Goal: Navigation & Orientation: Find specific page/section

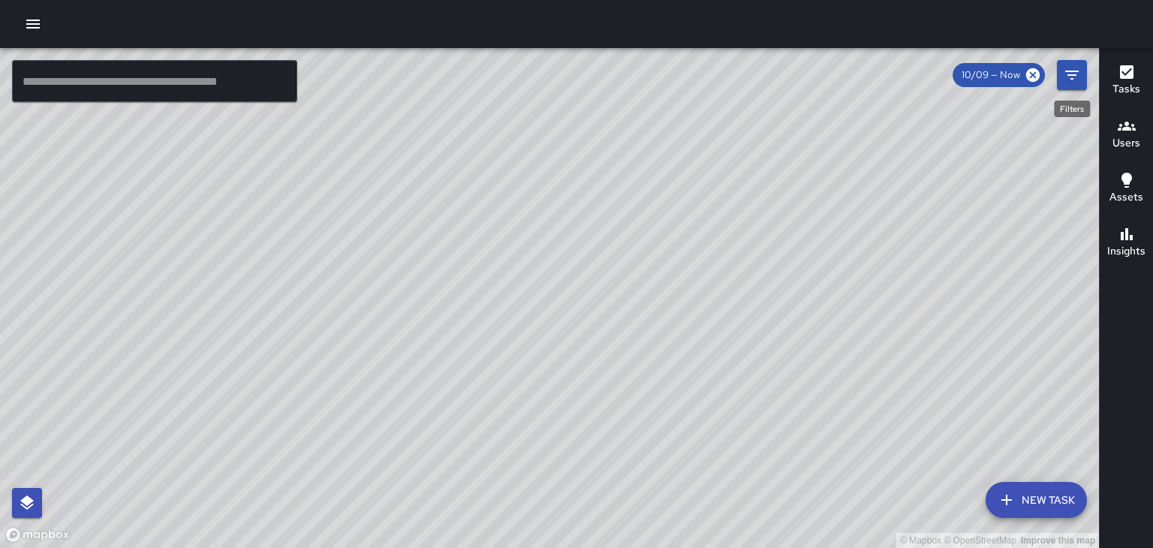
click at [1072, 74] on icon "Filters" at bounding box center [1072, 75] width 14 height 9
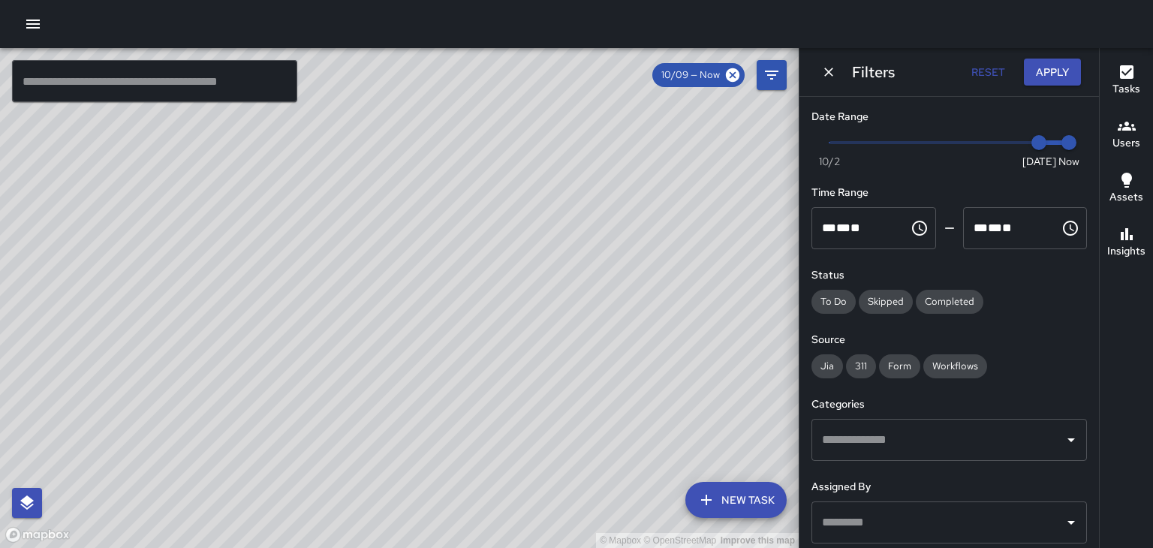
click at [859, 451] on input "text" at bounding box center [938, 440] width 240 height 29
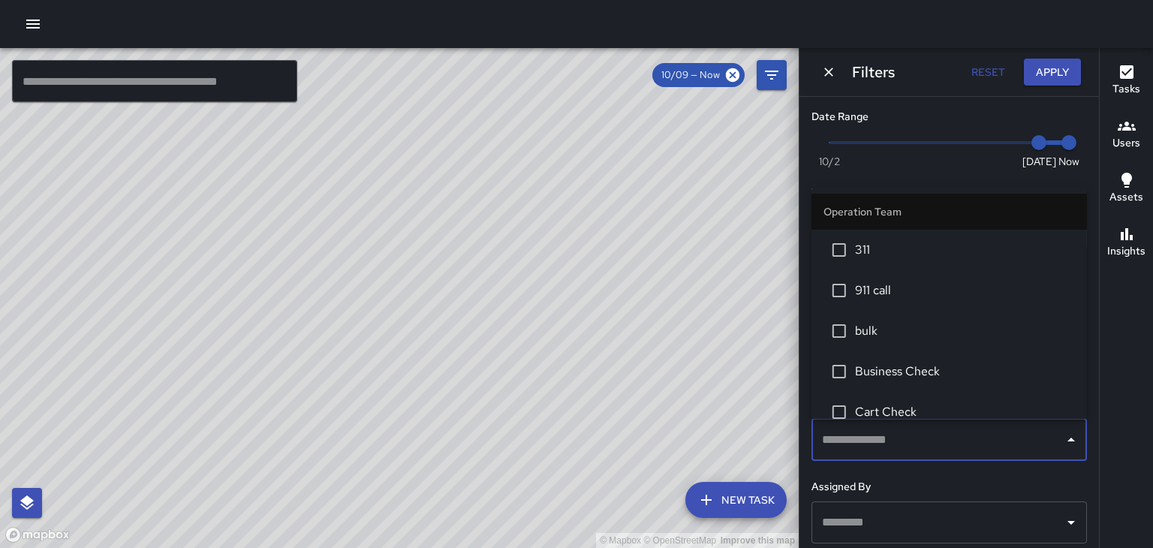
click at [879, 369] on span "Business Check" at bounding box center [965, 372] width 220 height 18
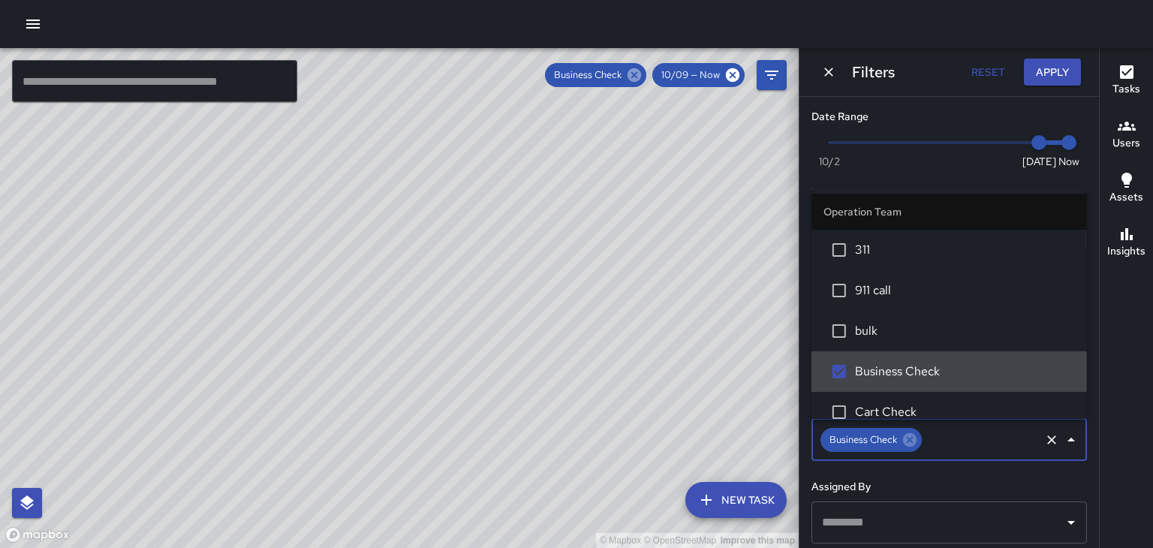
click at [638, 76] on icon at bounding box center [634, 75] width 17 height 17
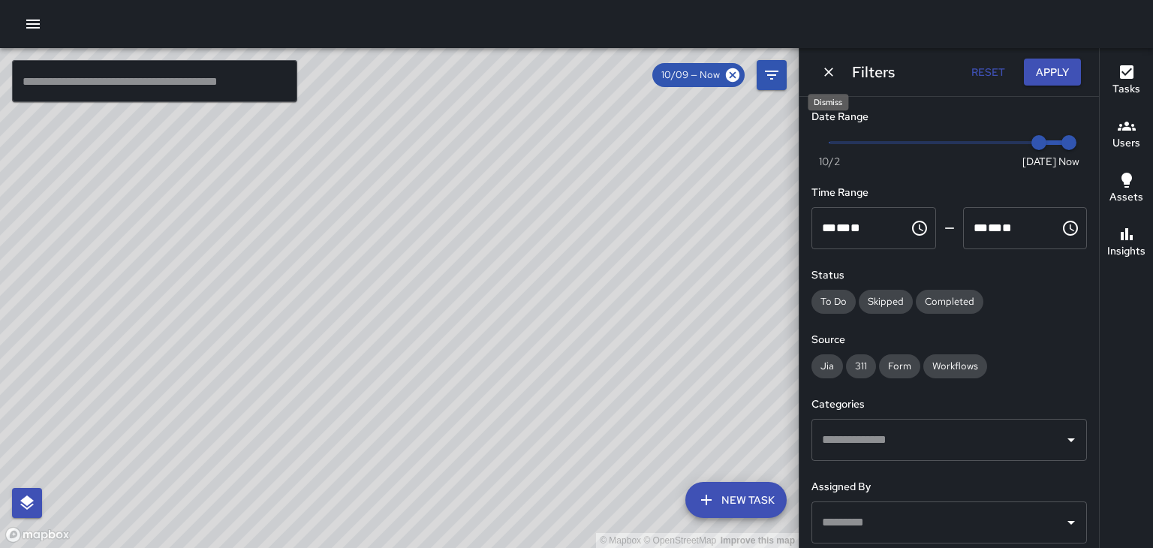
click at [831, 73] on icon "Dismiss" at bounding box center [828, 72] width 15 height 15
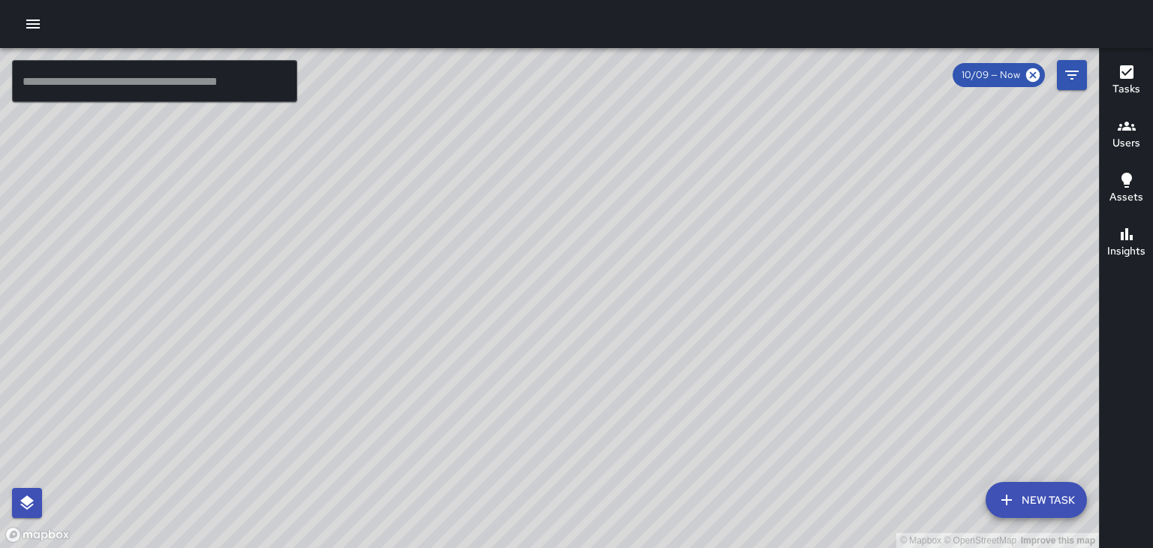
click at [824, 282] on div "© Mapbox © OpenStreetMap Improve this map" at bounding box center [549, 298] width 1099 height 500
click at [995, 76] on span "10/09 — Now" at bounding box center [991, 75] width 77 height 15
click at [991, 75] on span "10/09 — Now" at bounding box center [991, 75] width 77 height 15
click at [1077, 75] on icon "Filters" at bounding box center [1072, 75] width 18 height 18
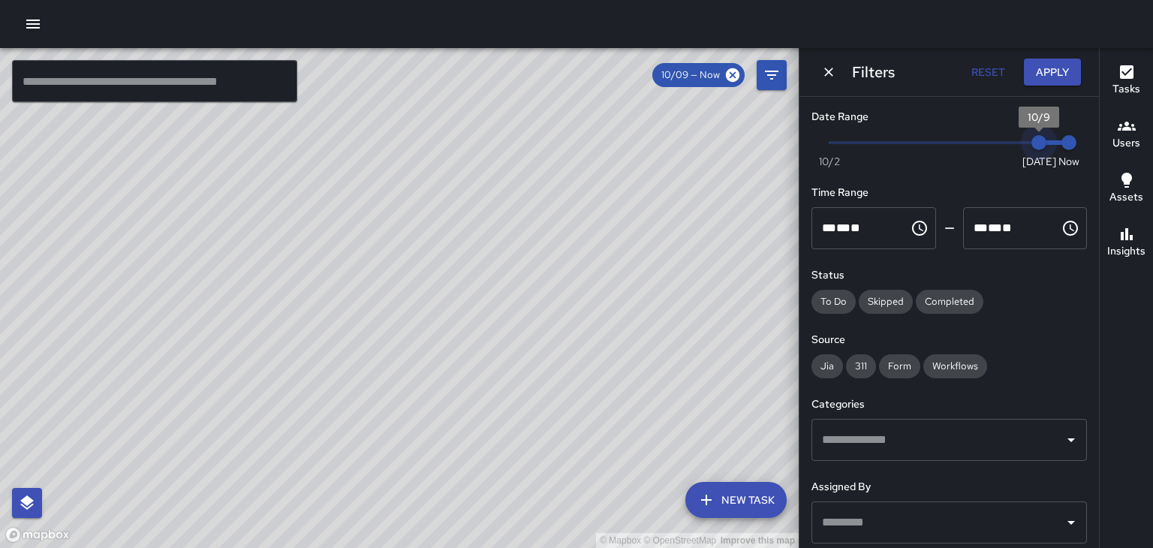
type input "*"
drag, startPoint x: 1037, startPoint y: 141, endPoint x: 1021, endPoint y: 143, distance: 15.8
click at [1017, 143] on span "10/8" at bounding box center [1009, 142] width 15 height 15
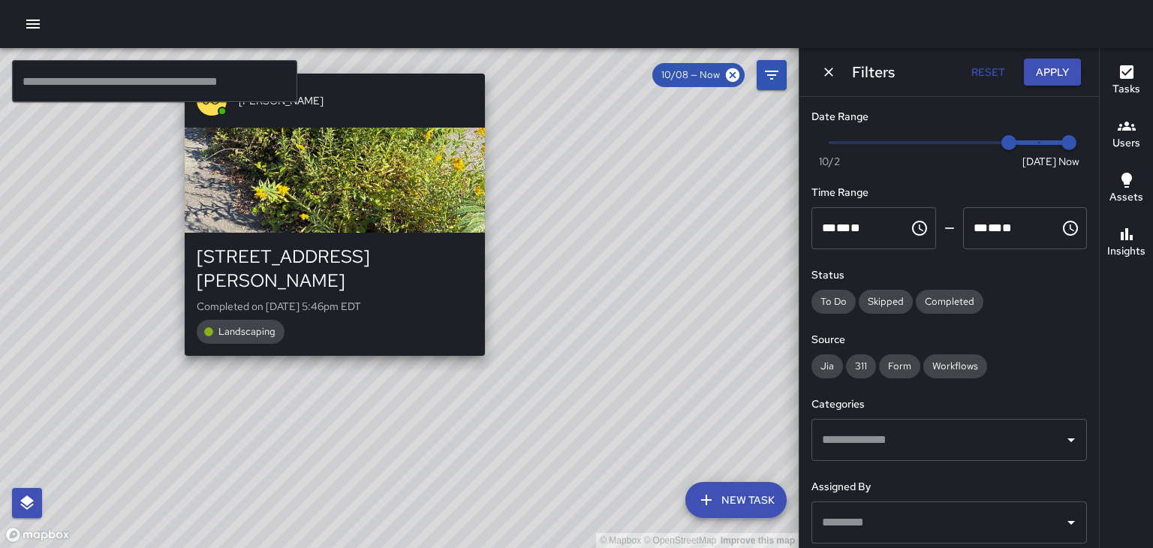
click at [338, 343] on div "© Mapbox © OpenStreetMap Improve this map [PERSON_NAME] [STREET_ADDRESS][PERSON…" at bounding box center [399, 298] width 799 height 500
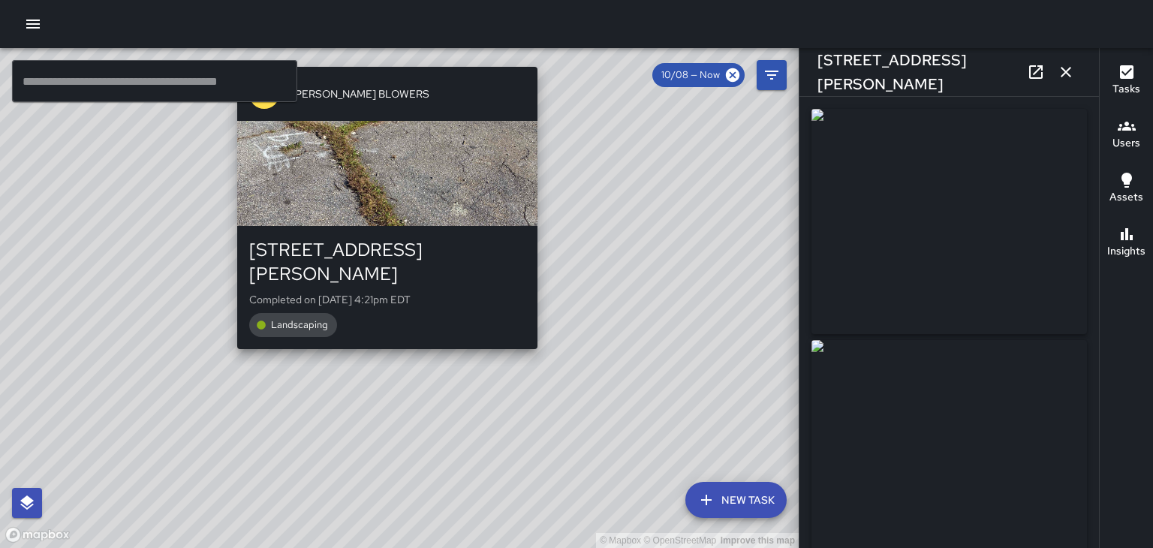
click at [382, 335] on div "© Mapbox © OpenStreetMap Improve this map [PERSON_NAME] BLOWERS [STREET_ADDRESS…" at bounding box center [399, 298] width 799 height 500
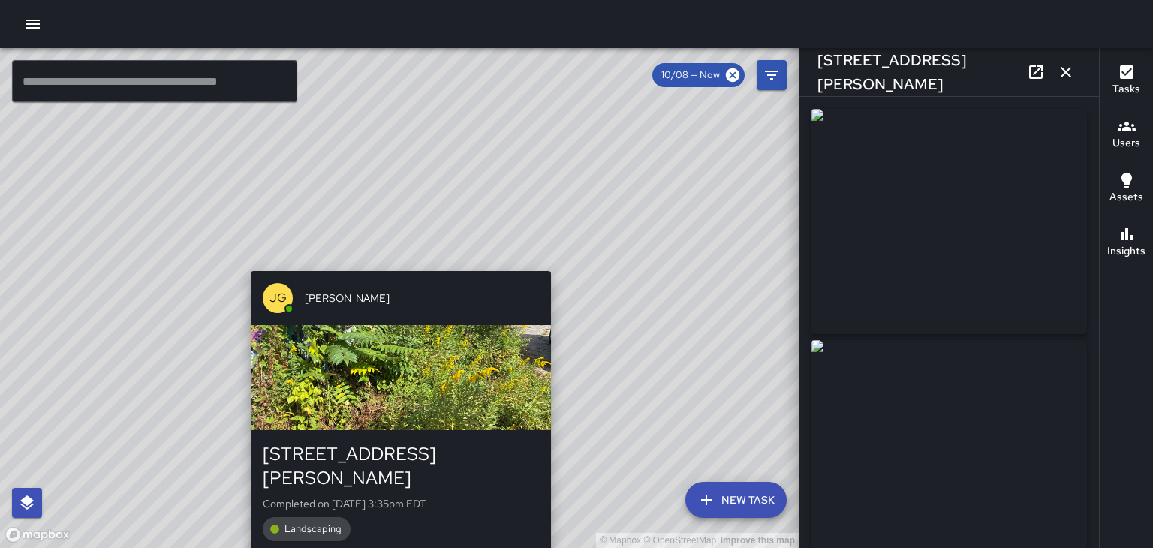
click at [399, 260] on div "© Mapbox © OpenStreetMap Improve this map [PERSON_NAME] [STREET_ADDRESS][PERSON…" at bounding box center [399, 298] width 799 height 500
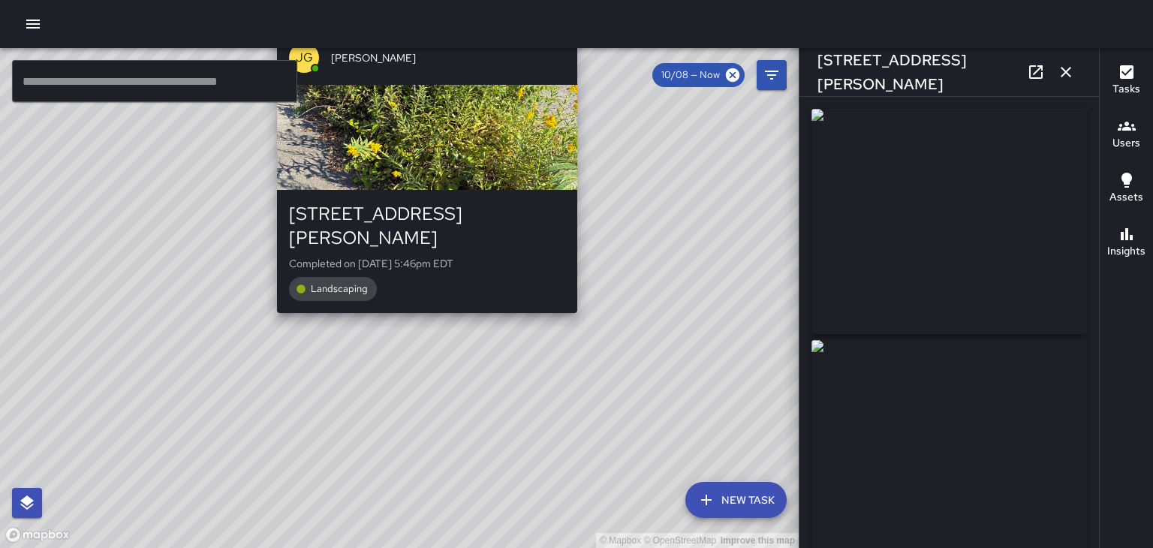
click at [423, 299] on div "© Mapbox © OpenStreetMap Improve this map [PERSON_NAME] [STREET_ADDRESS][PERSON…" at bounding box center [399, 298] width 799 height 500
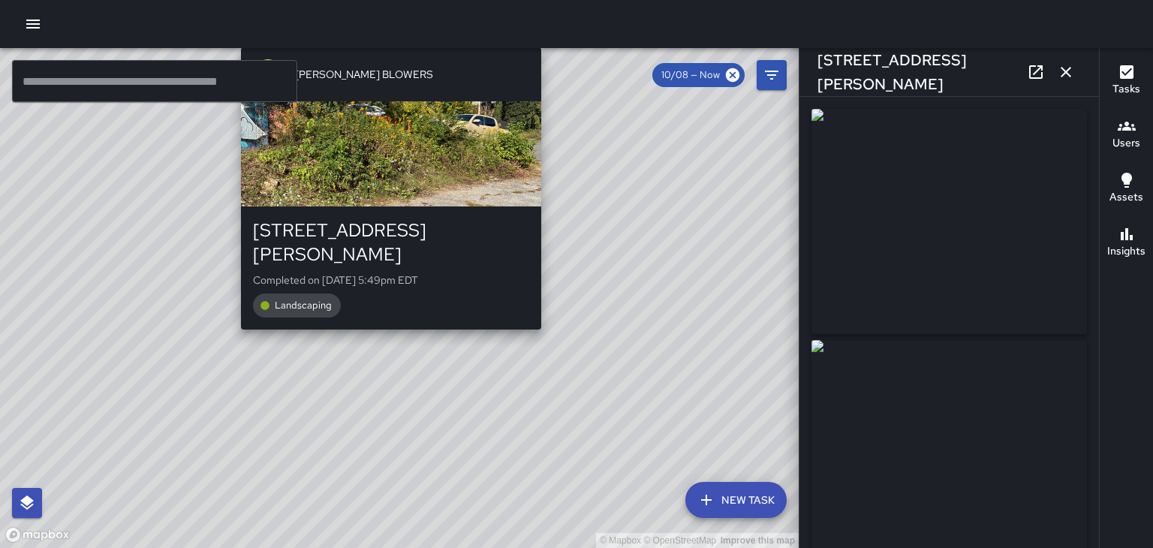
click at [385, 316] on div "© Mapbox © OpenStreetMap Improve this map [PERSON_NAME] BLOWERS [STREET_ADDRESS…" at bounding box center [399, 298] width 799 height 500
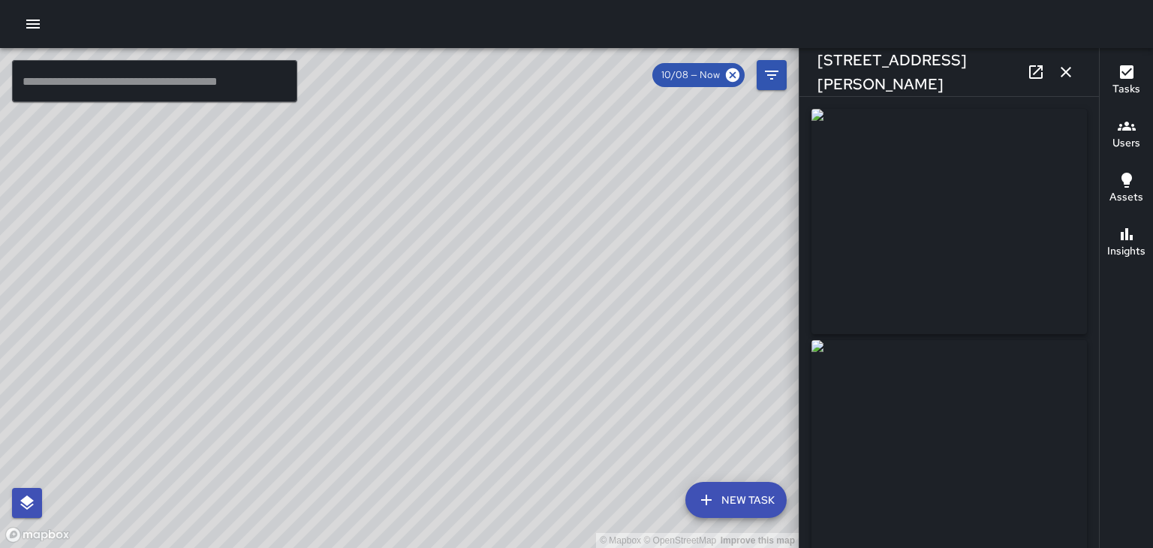
type input "**********"
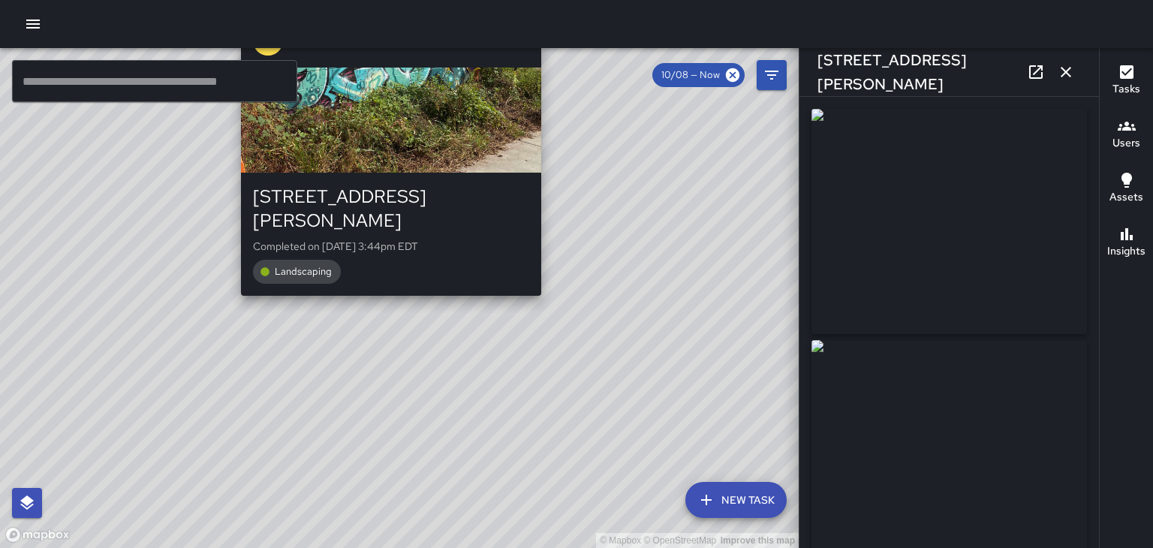
click at [380, 284] on div "© Mapbox © OpenStreetMap Improve this map [PERSON_NAME] BLOWERS [STREET_ADDRESS…" at bounding box center [399, 298] width 799 height 500
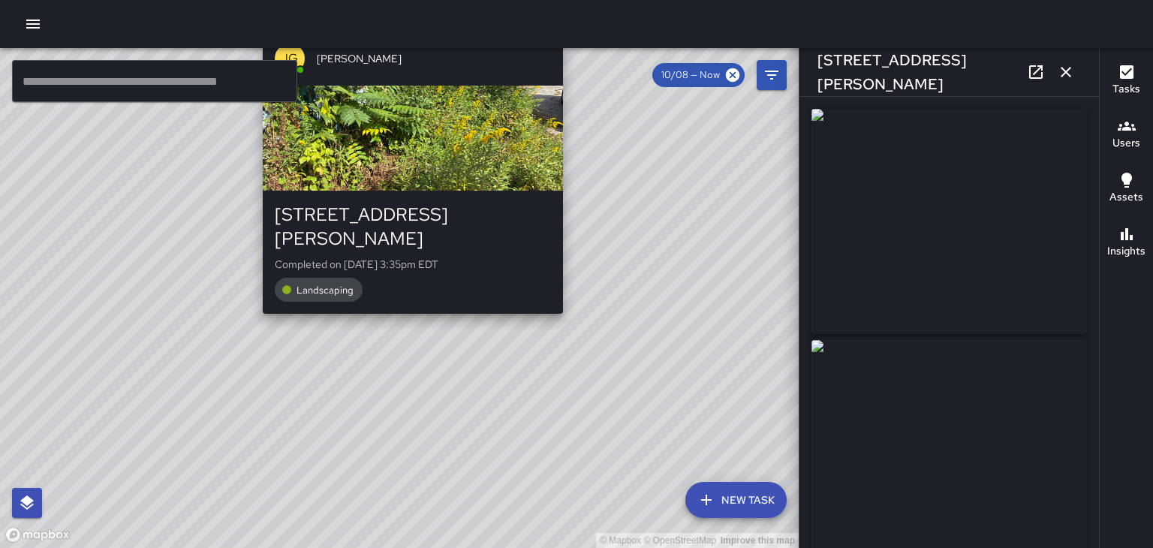
click at [411, 299] on div "© Mapbox © OpenStreetMap Improve this map [PERSON_NAME] [STREET_ADDRESS][PERSON…" at bounding box center [399, 298] width 799 height 500
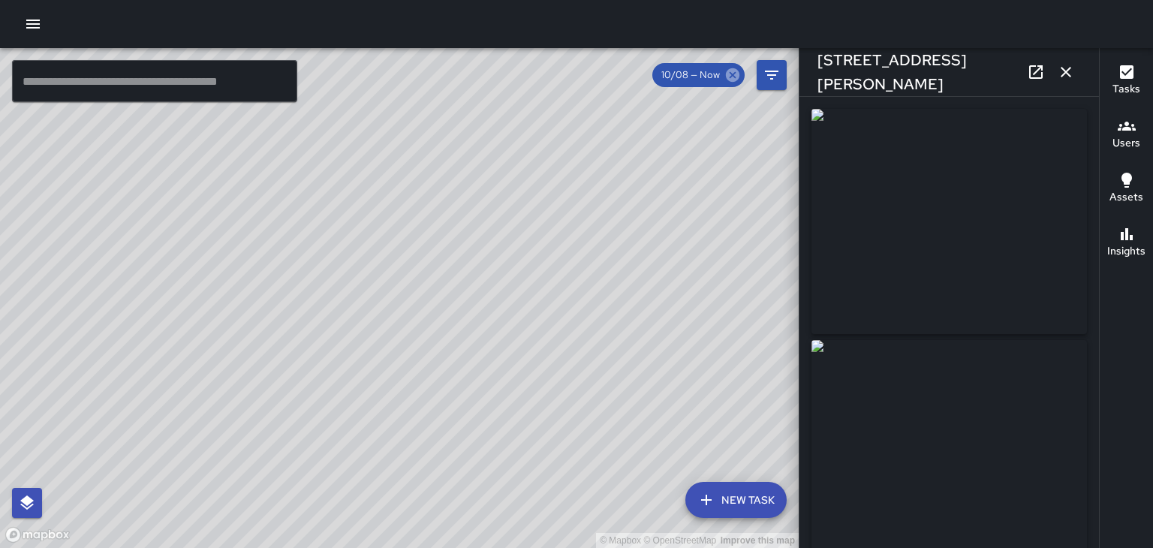
click at [734, 76] on icon at bounding box center [733, 75] width 17 height 17
click at [1066, 70] on icon "button" at bounding box center [1066, 72] width 18 height 18
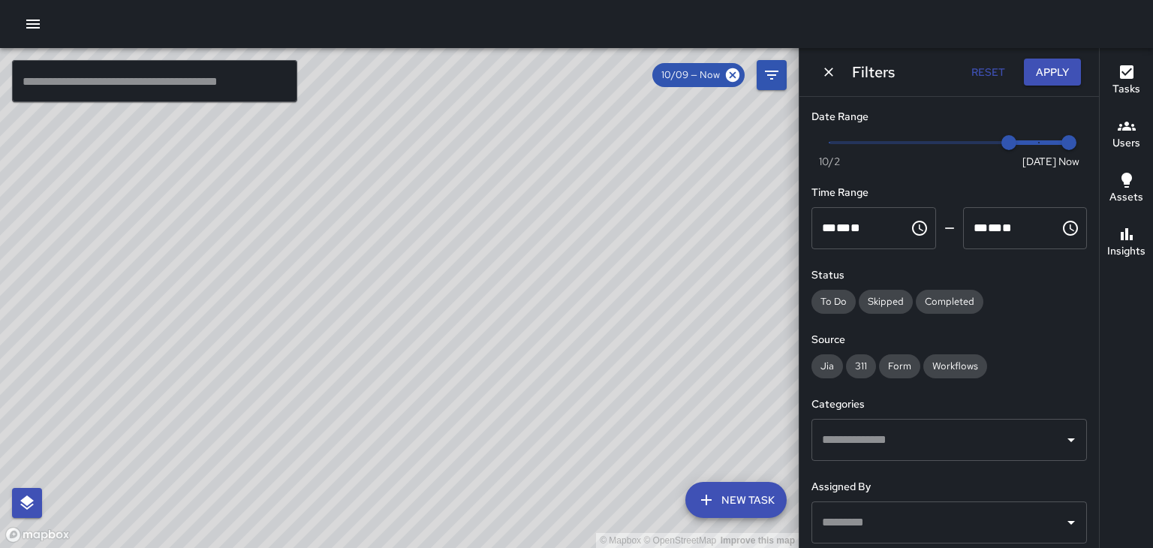
click at [1066, 70] on button "Apply" at bounding box center [1052, 73] width 57 height 28
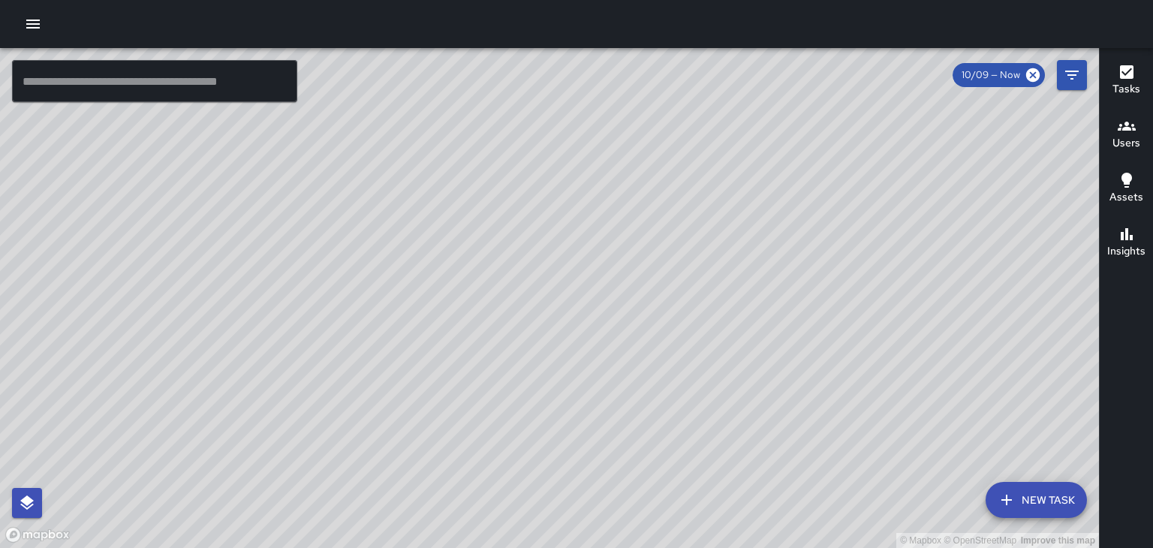
click at [33, 29] on icon "button" at bounding box center [33, 24] width 18 height 18
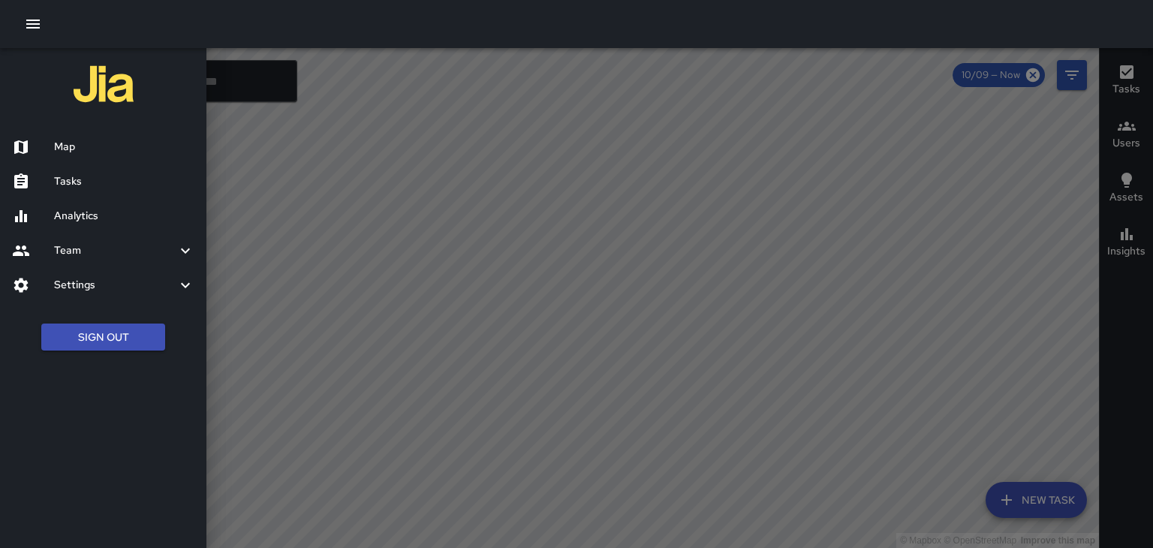
click at [88, 251] on h6 "Team" at bounding box center [115, 251] width 122 height 17
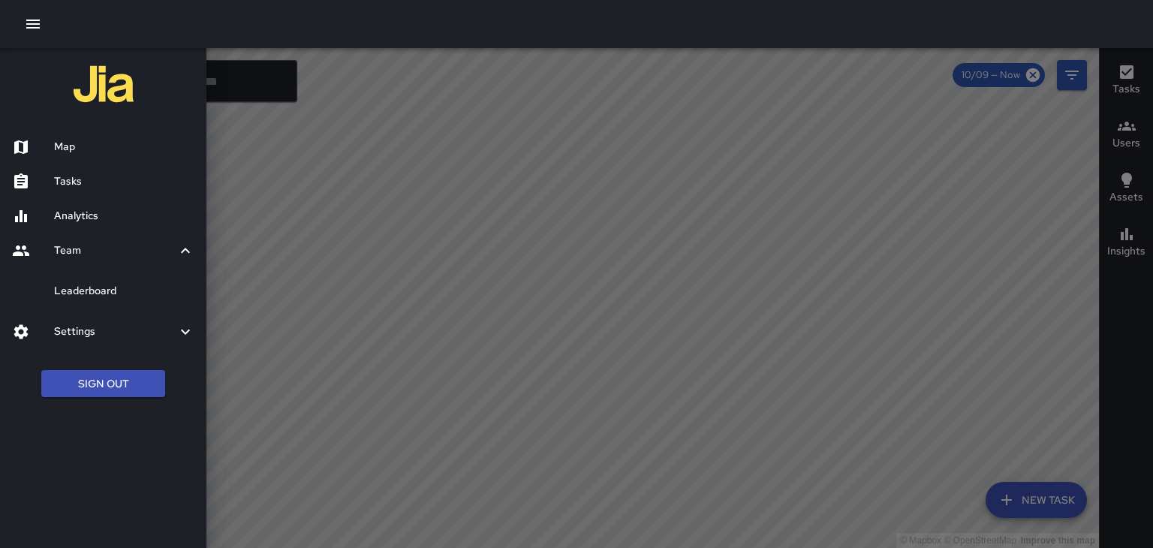
click at [98, 293] on h6 "Leaderboard" at bounding box center [124, 291] width 140 height 17
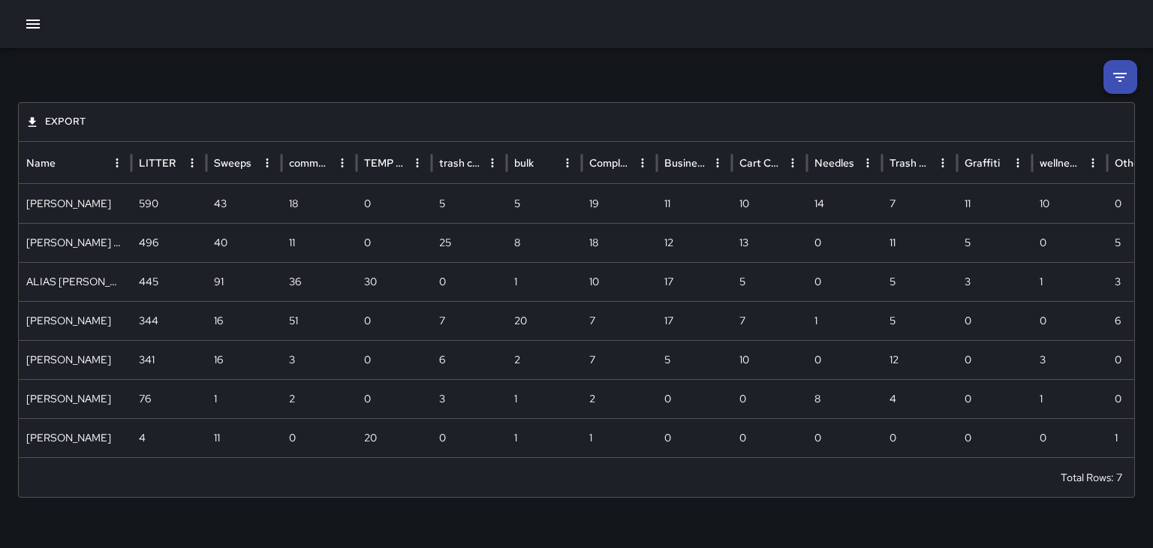
click at [35, 29] on icon "button" at bounding box center [33, 24] width 18 height 18
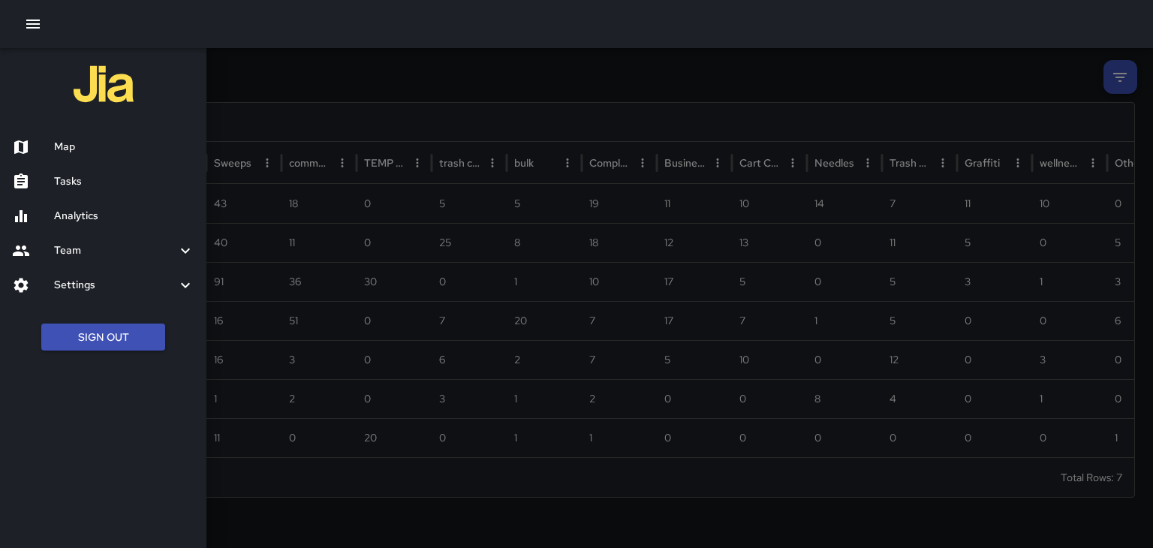
click at [74, 150] on h6 "Map" at bounding box center [124, 147] width 140 height 17
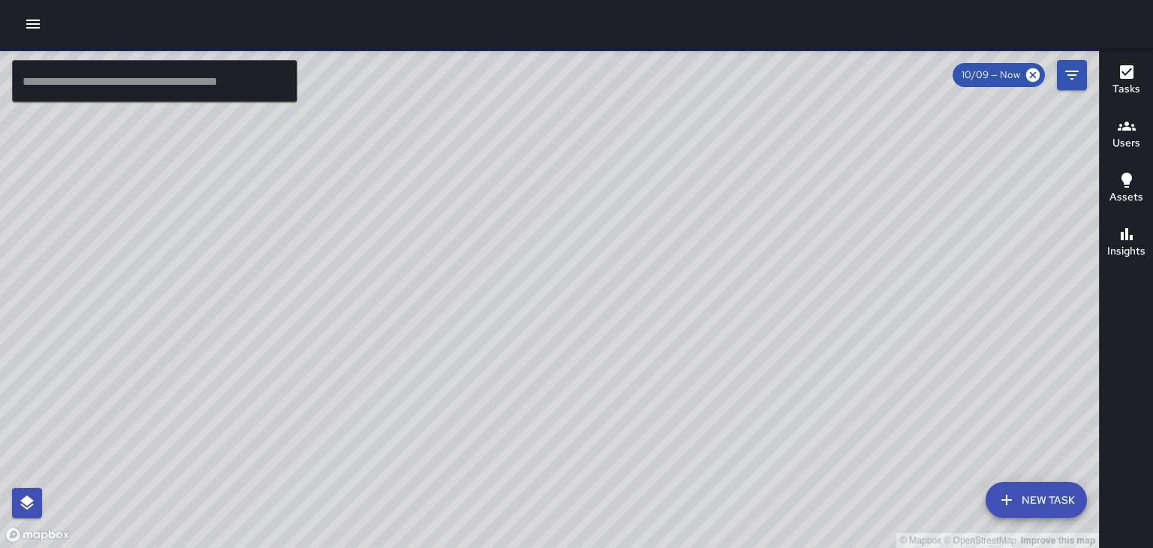
click at [1127, 132] on icon "button" at bounding box center [1127, 126] width 18 height 18
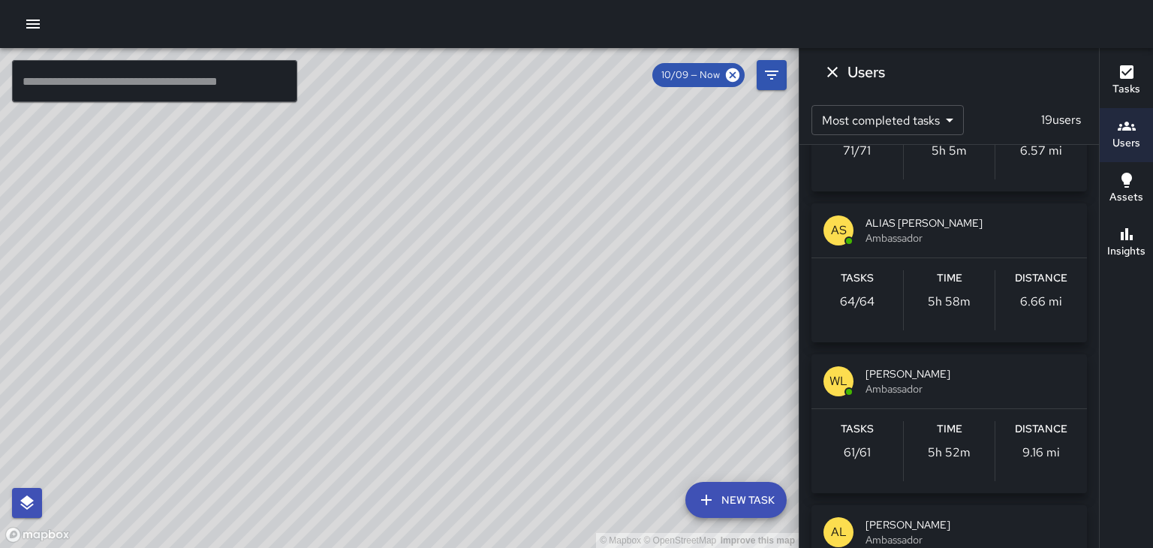
scroll to position [110, 0]
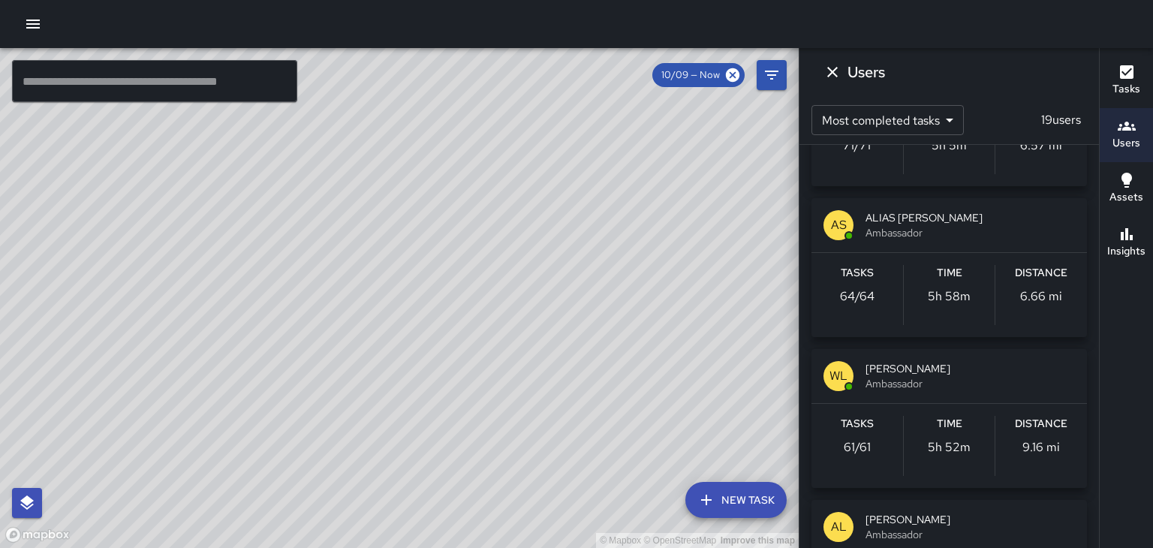
click at [868, 408] on div "Tasks 61 / 61 Time 5h 52m Distance 9.16 mi" at bounding box center [950, 446] width 276 height 84
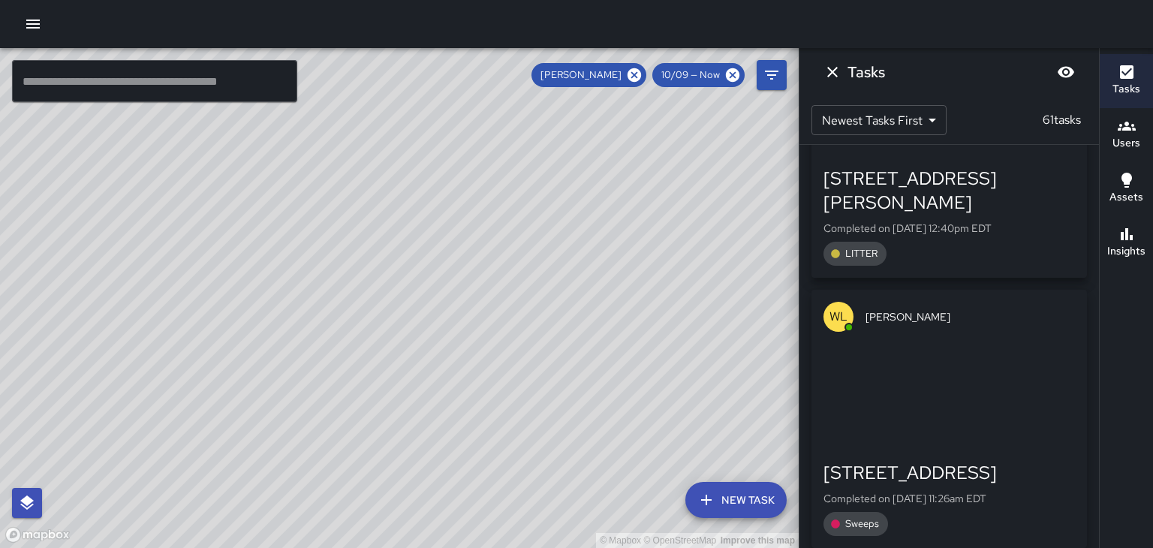
scroll to position [4041, 0]
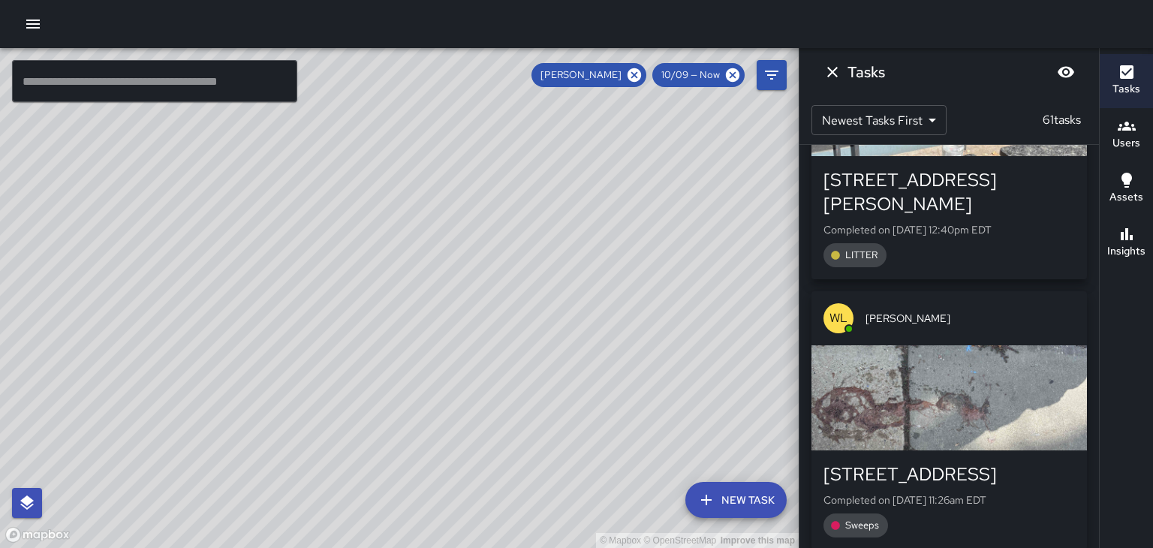
click at [1005, 345] on div "button" at bounding box center [950, 397] width 276 height 105
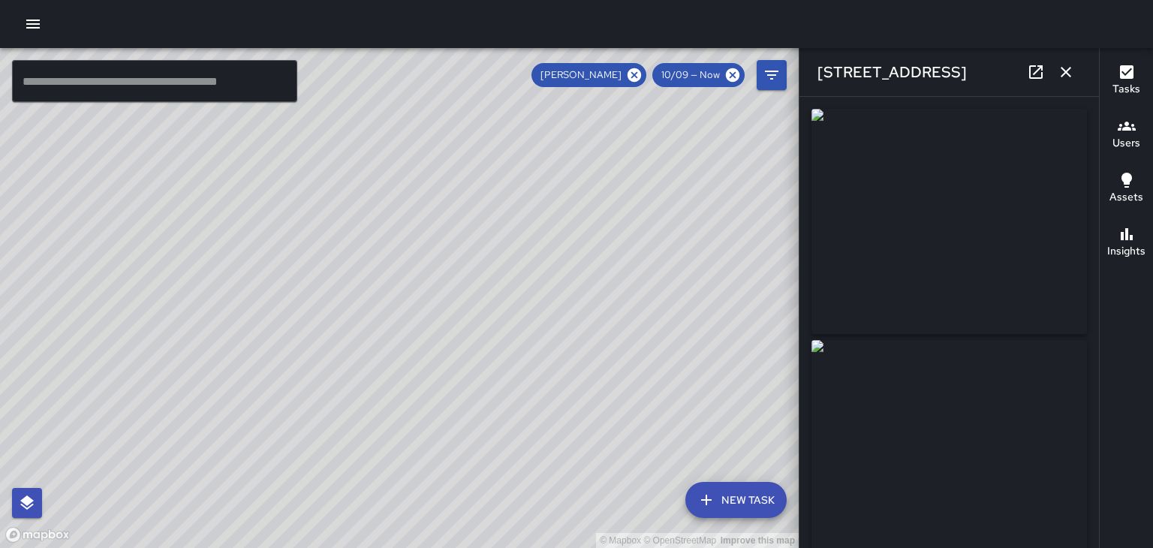
type input "**********"
click at [1072, 74] on icon "button" at bounding box center [1066, 72] width 18 height 18
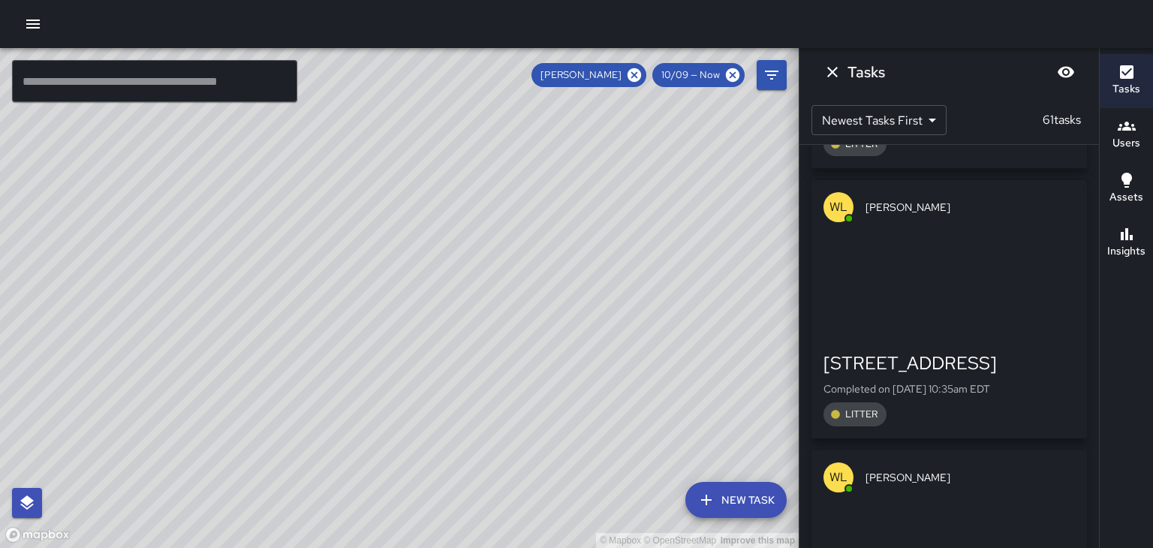
scroll to position [8146, 0]
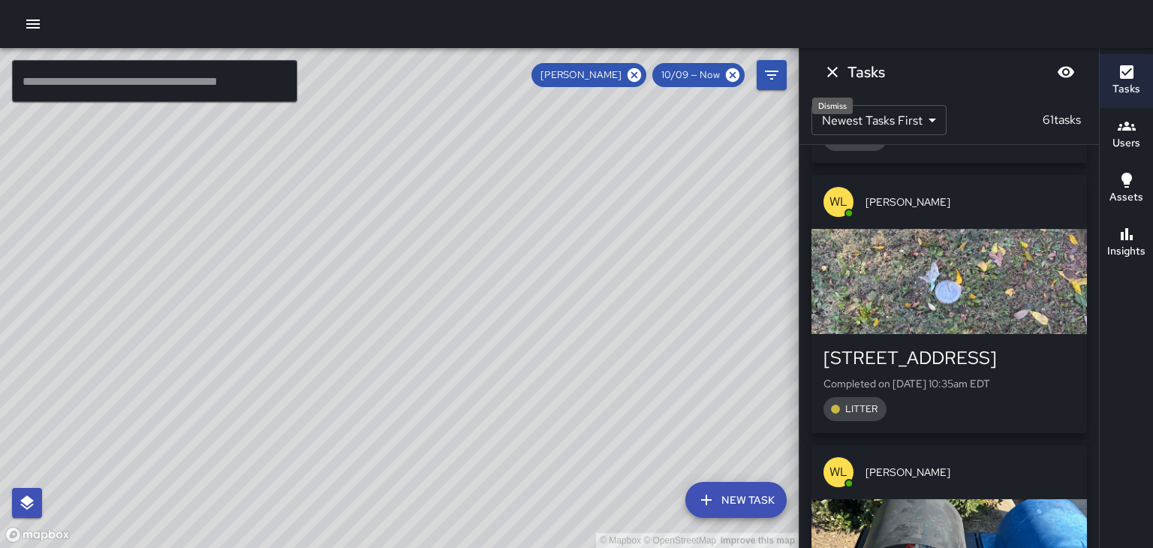
click at [830, 70] on icon "Dismiss" at bounding box center [832, 72] width 11 height 11
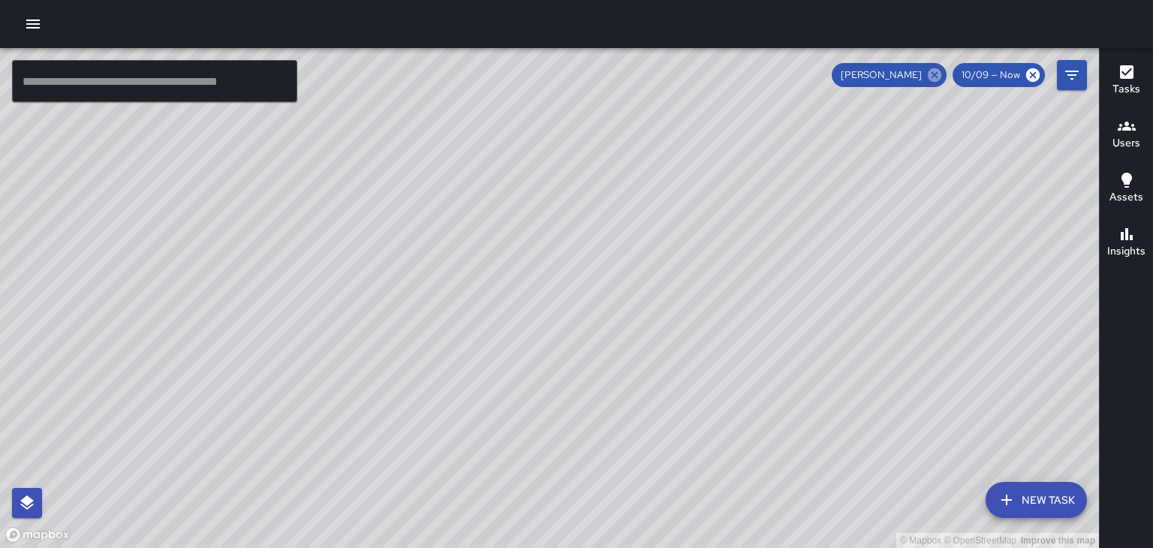
click at [939, 77] on icon at bounding box center [935, 75] width 17 height 17
click at [805, 167] on div "© Mapbox © OpenStreetMap Improve this map" at bounding box center [549, 298] width 1099 height 500
